Goal: Task Accomplishment & Management: Manage account settings

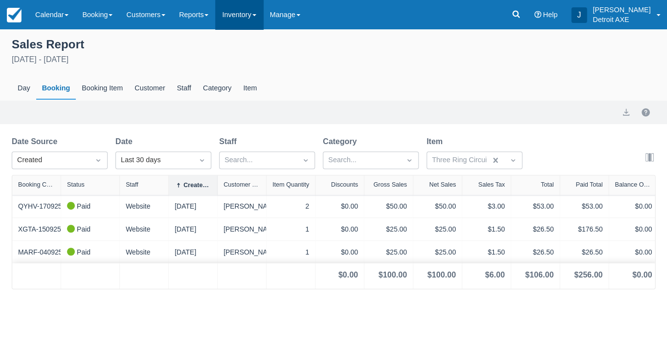
click at [247, 20] on link "Inventory" at bounding box center [238, 14] width 47 height 29
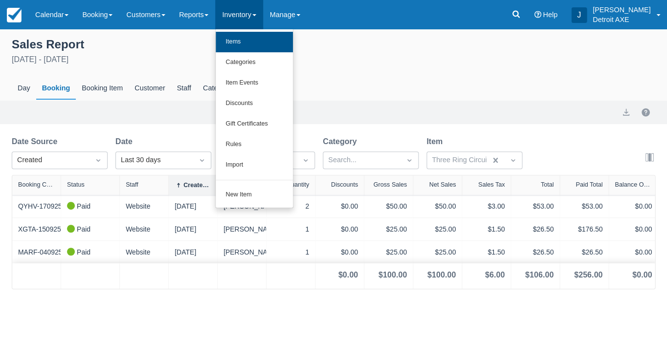
click at [253, 39] on link "Items" at bounding box center [254, 42] width 77 height 21
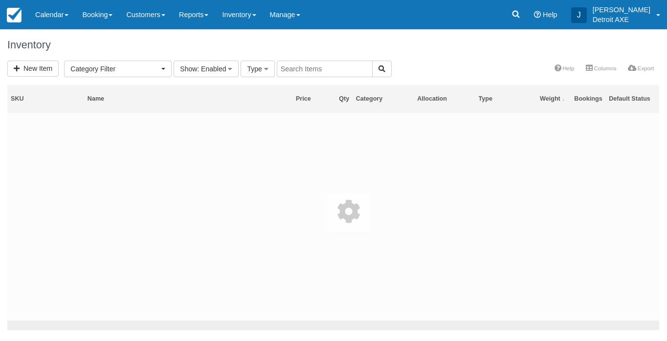
select select
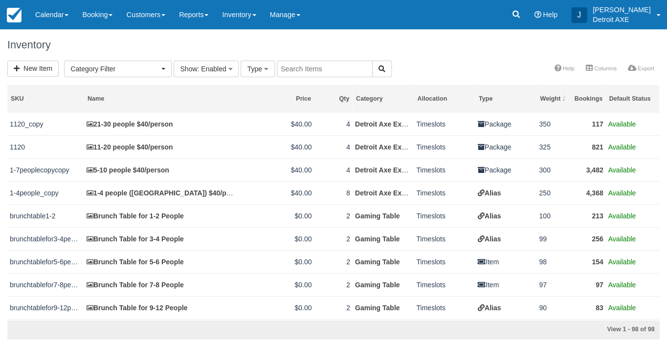
click at [324, 73] on input "text" at bounding box center [325, 69] width 96 height 17
type input "shirt"
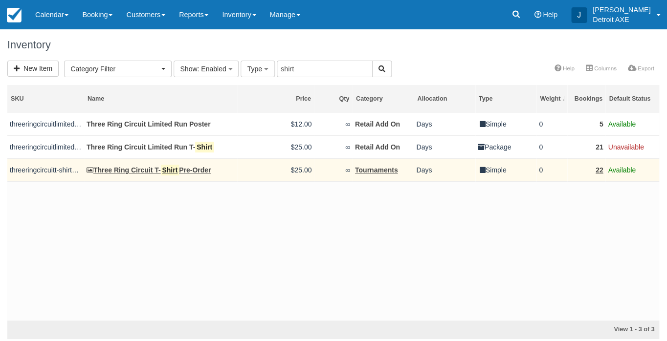
click at [199, 172] on link "Three Ring Circuit T- Shirt Pre-Order" at bounding box center [149, 170] width 125 height 8
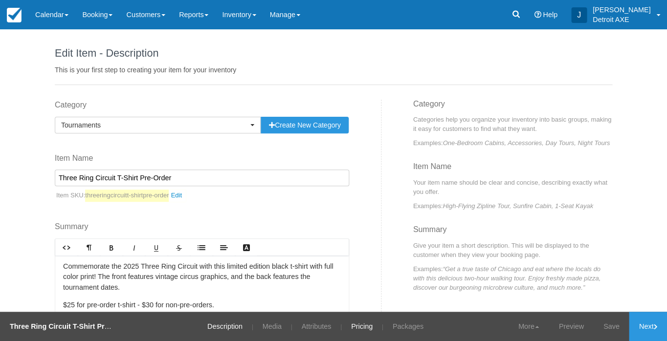
click at [365, 326] on link "Pricing" at bounding box center [362, 326] width 36 height 29
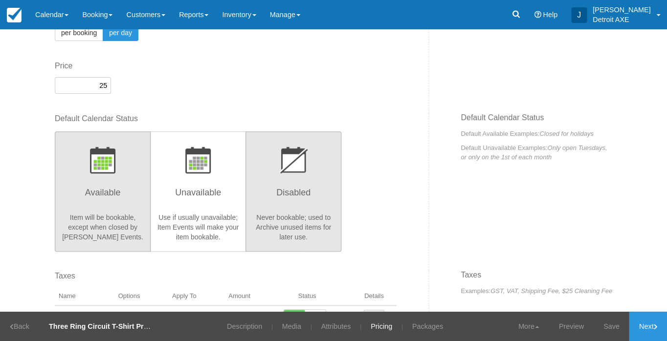
scroll to position [106, 0]
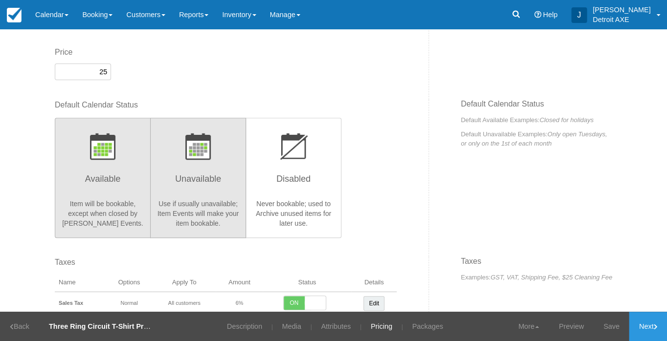
click at [188, 195] on button "Unavailable Use if usually unavailable; Item Events will make your item bookabl…" at bounding box center [198, 178] width 96 height 120
radio input "true"
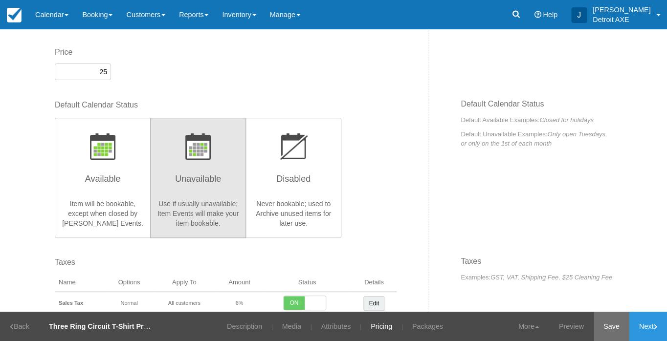
click at [609, 328] on link "Save" at bounding box center [612, 326] width 36 height 29
click at [551, 327] on link "Preview" at bounding box center [559, 326] width 45 height 29
